Goal: Information Seeking & Learning: Learn about a topic

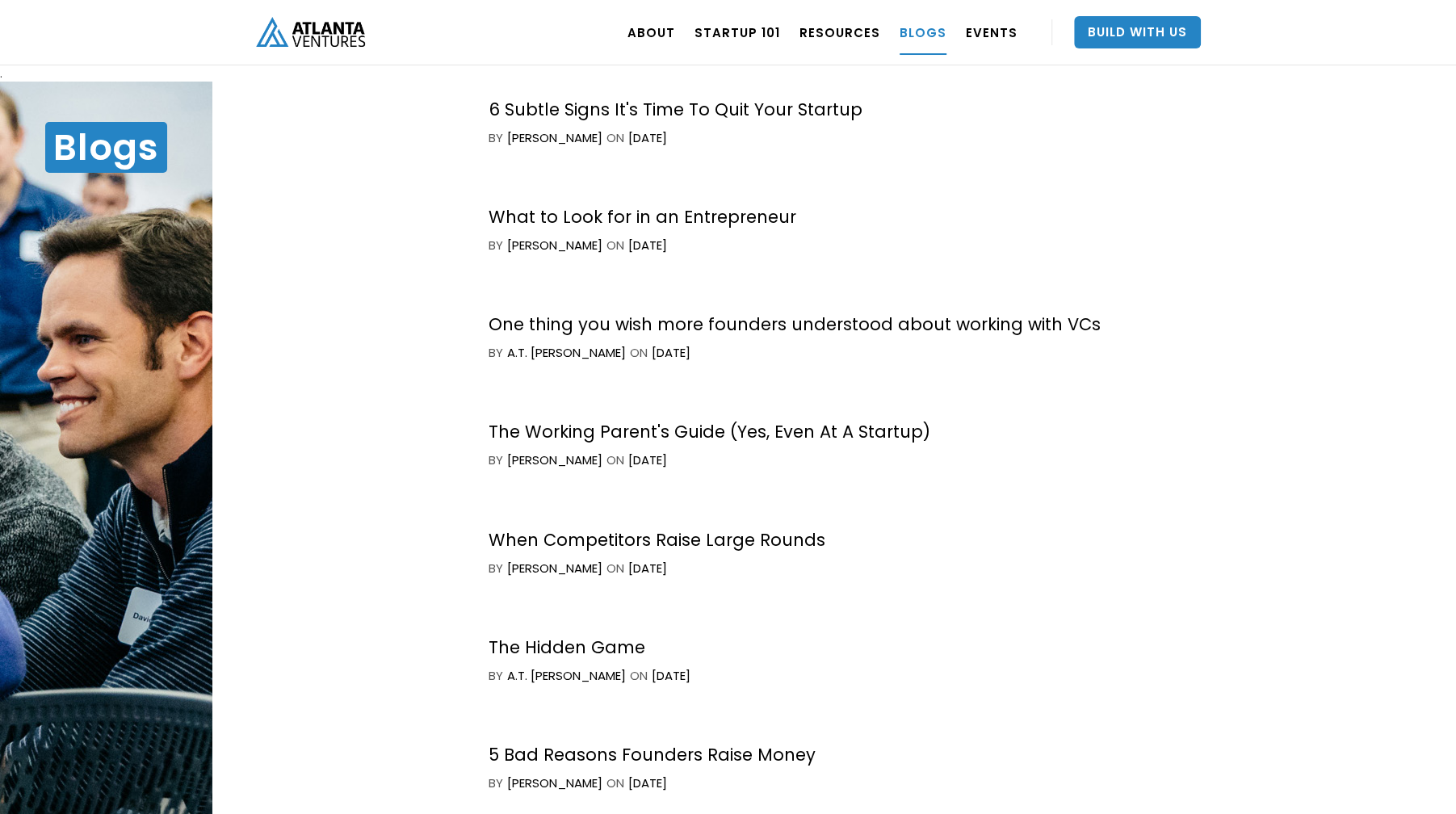
scroll to position [2181, 0]
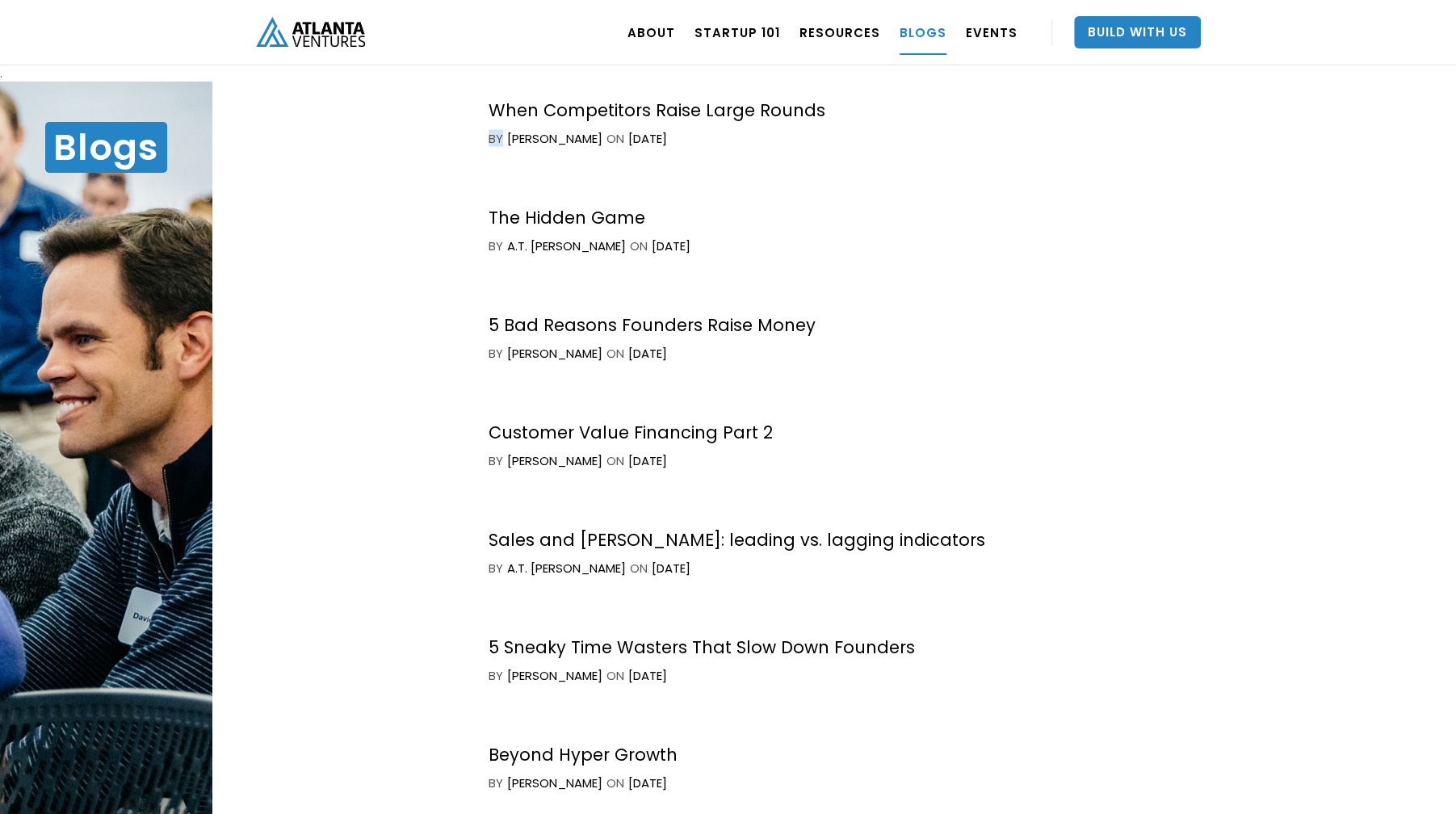
click at [426, 162] on div "Our Blogs A common problem in the startup process is lack of information. Atlan…" at bounding box center [828, 448] width 1230 height 765
click at [831, 26] on link "RESOURCES" at bounding box center [840, 32] width 81 height 45
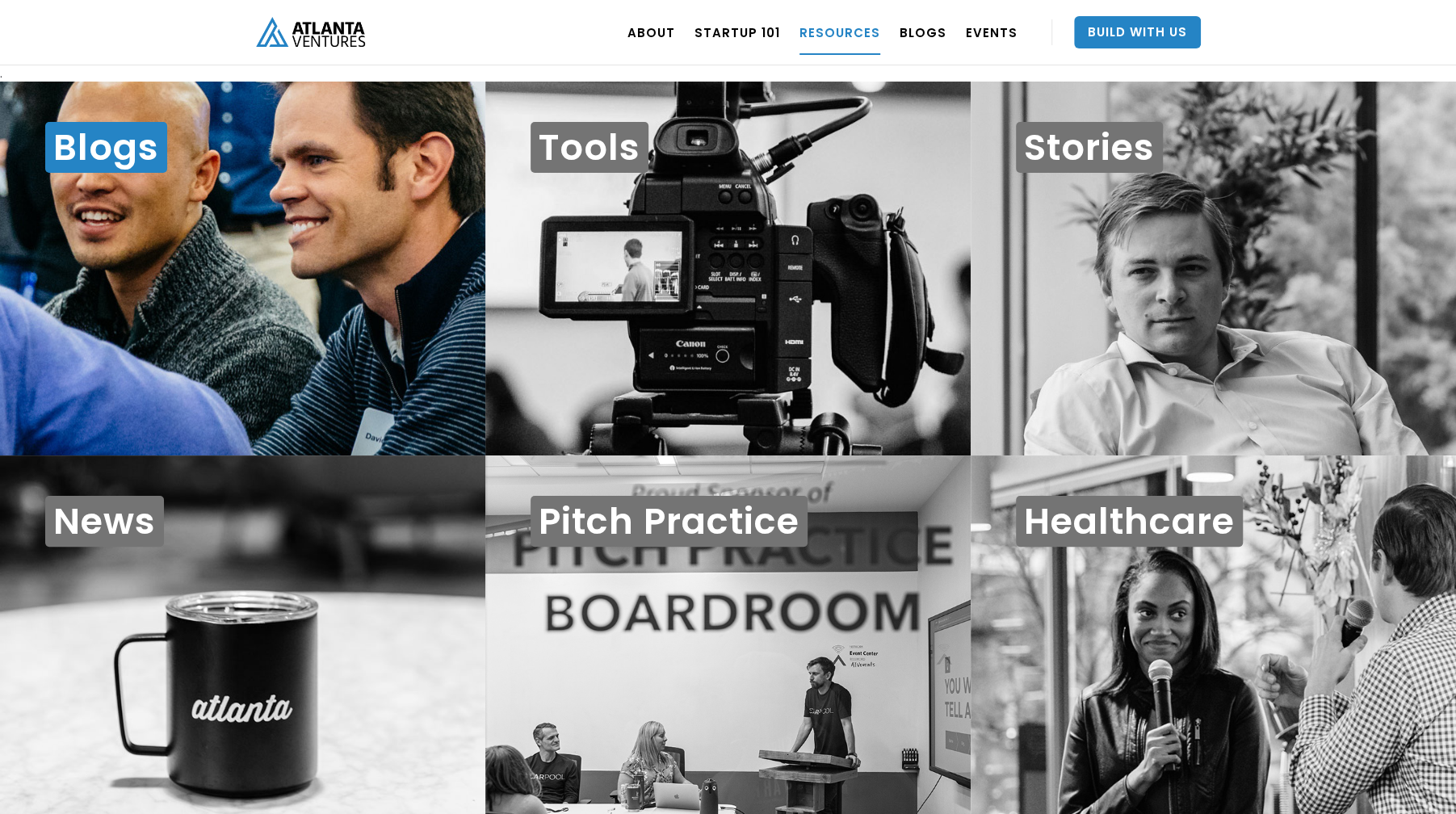
click at [141, 141] on h1 "Blogs" at bounding box center [106, 147] width 122 height 51
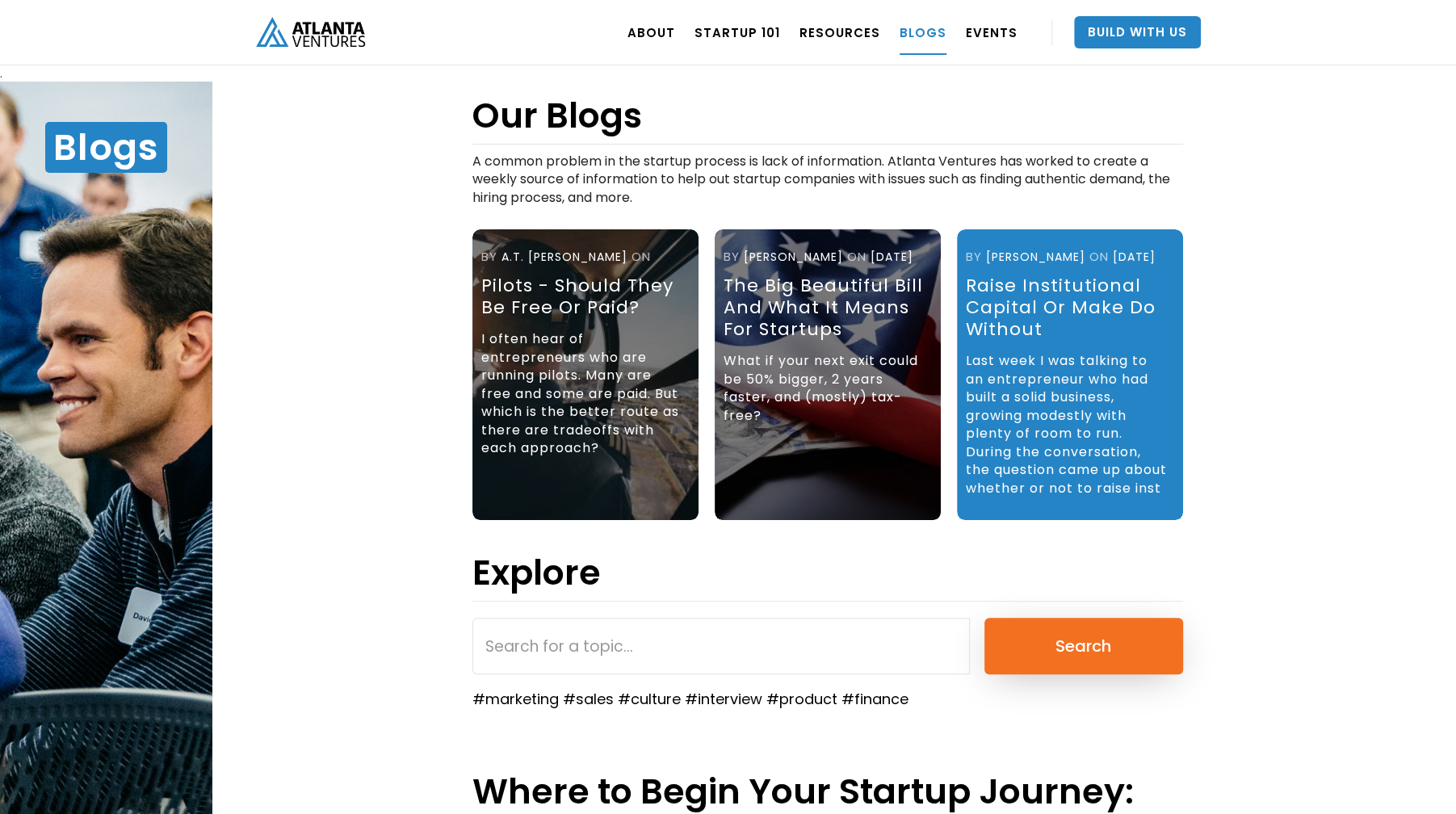
scroll to position [33, 0]
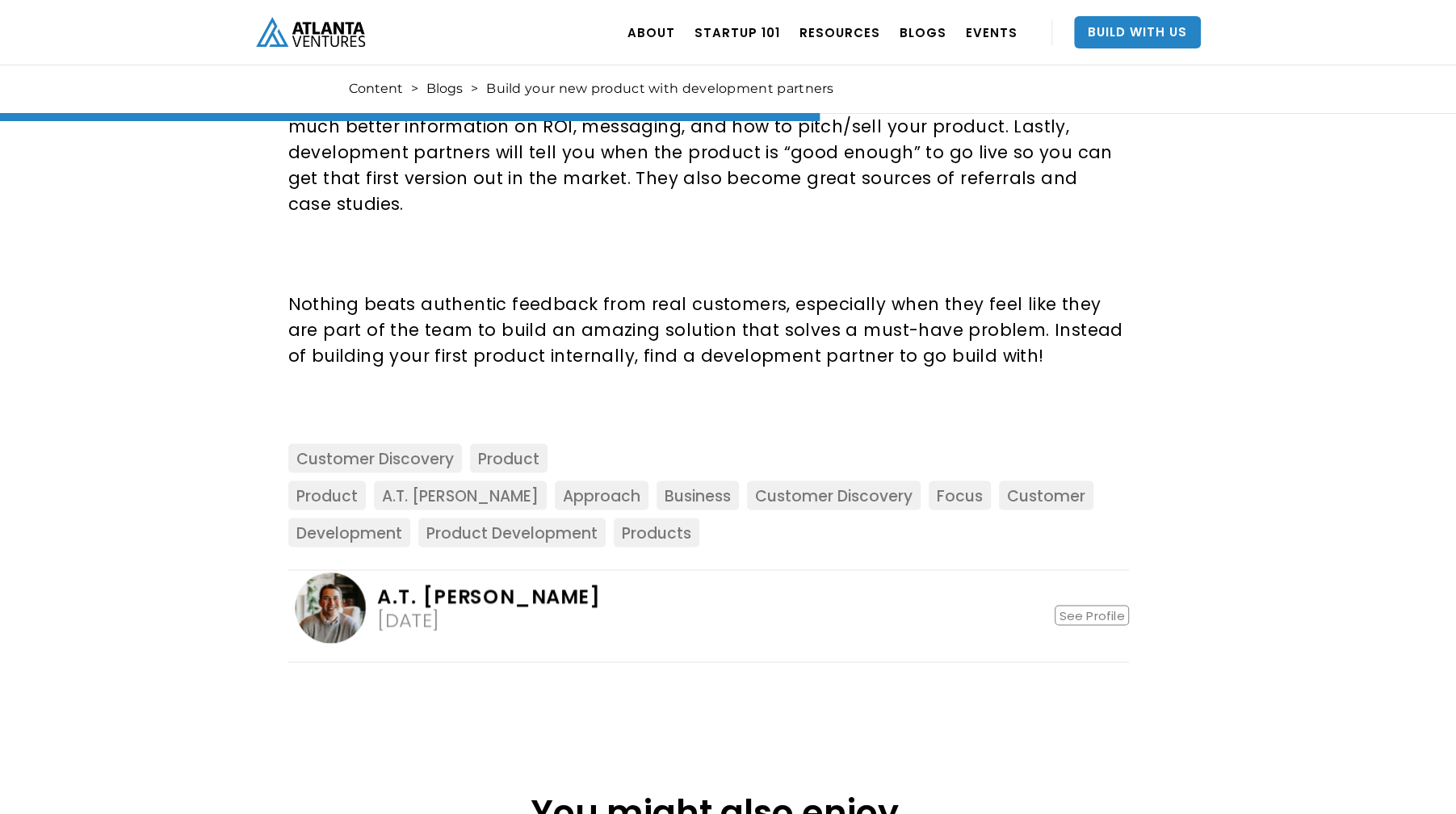
scroll to position [1830, 0]
